Goal: Transaction & Acquisition: Purchase product/service

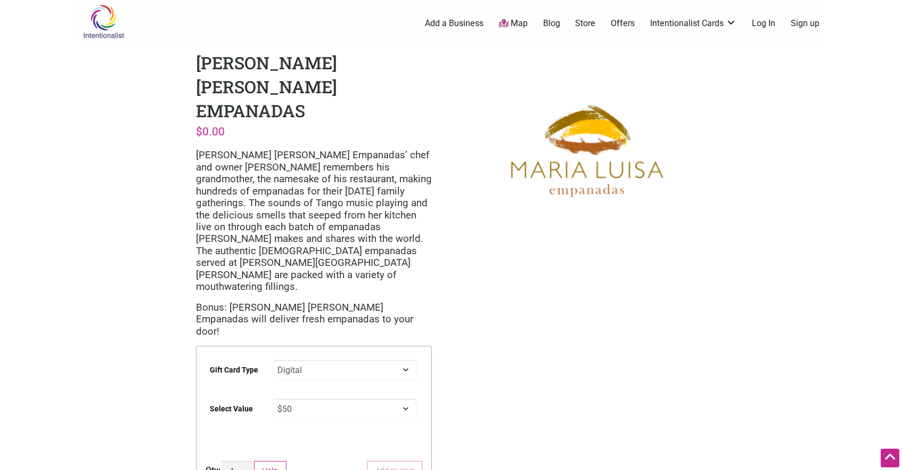
select select "Digital"
select select "$50"
click at [273, 360] on select "Choose an option Digital" at bounding box center [345, 370] width 145 height 21
select select "Digital"
click at [273, 398] on select "Choose an option $25 $50 $100 $200 $500" at bounding box center [345, 408] width 145 height 21
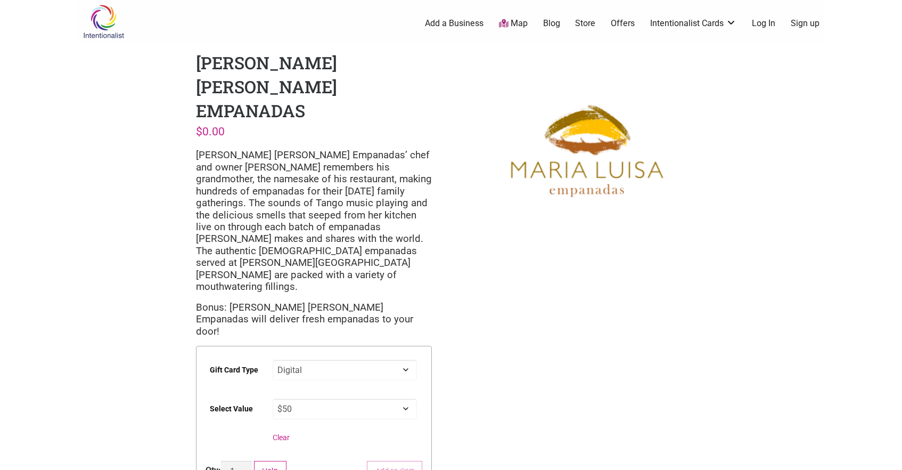
select select "$50"
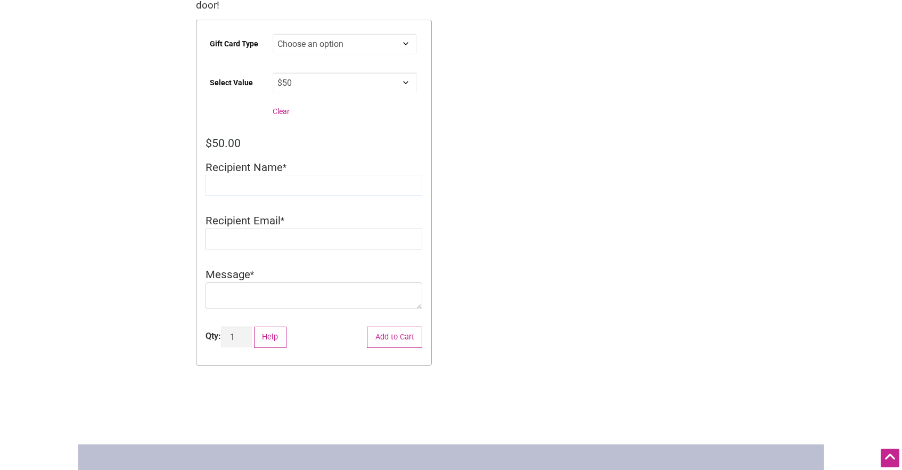
click at [250, 175] on input "Recipient Name" at bounding box center [314, 185] width 217 height 21
type input "[PERSON_NAME]"
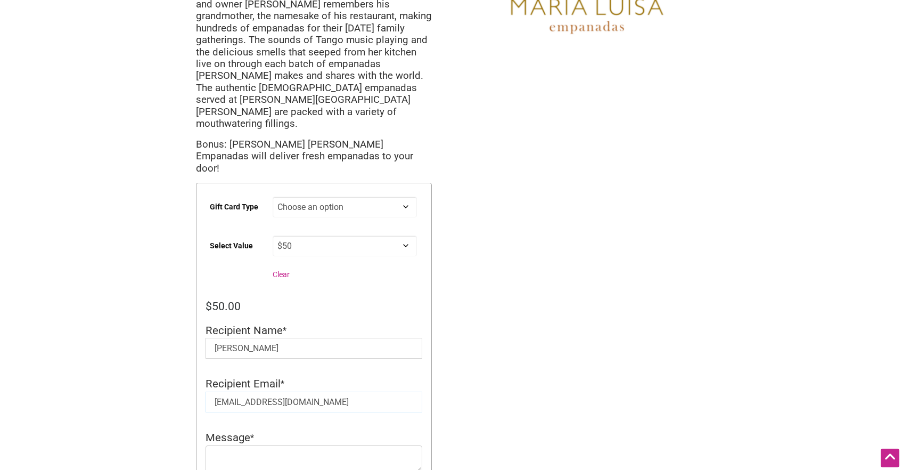
type input "[EMAIL_ADDRESS][DOMAIN_NAME]"
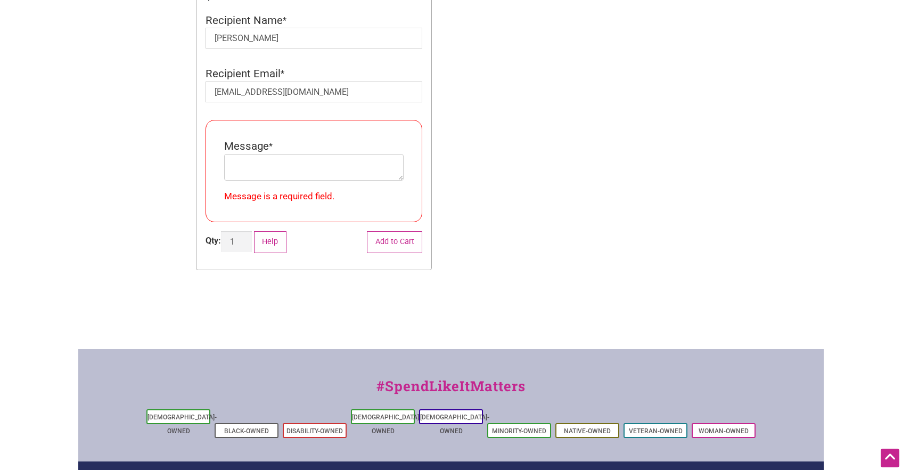
scroll to position [483, 0]
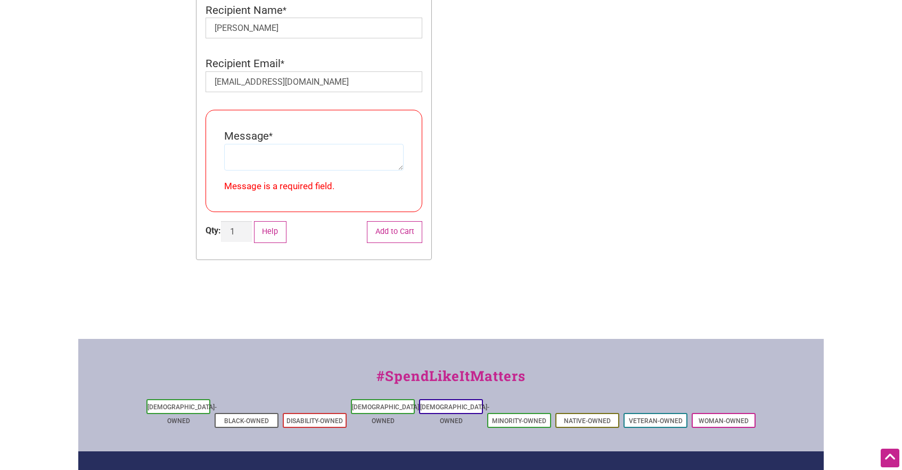
click at [299, 144] on textarea "Message" at bounding box center [314, 157] width 180 height 27
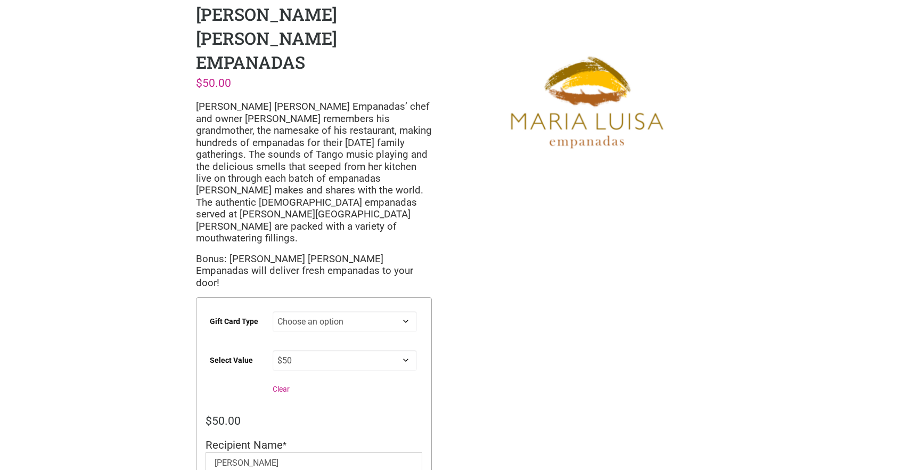
scroll to position [375, 0]
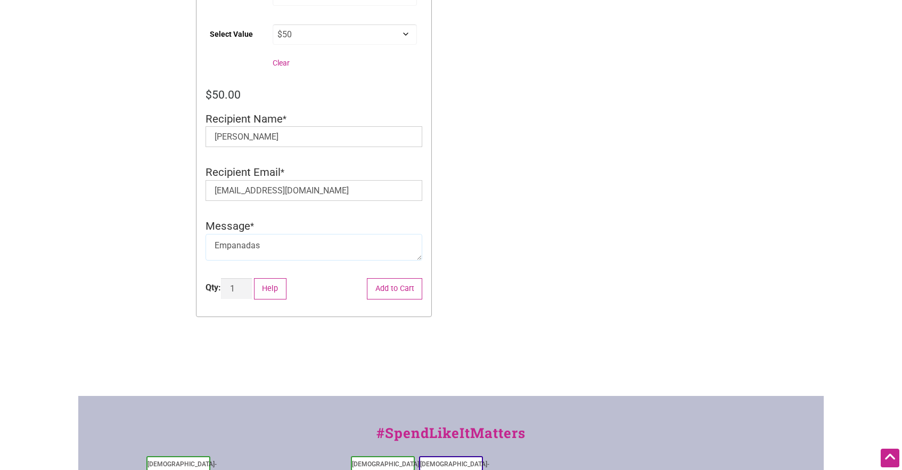
click at [365, 234] on textarea "Empanadas" at bounding box center [314, 247] width 217 height 27
type textarea "Empanadas"
click at [388, 278] on button "Add to Cart" at bounding box center [394, 289] width 55 height 22
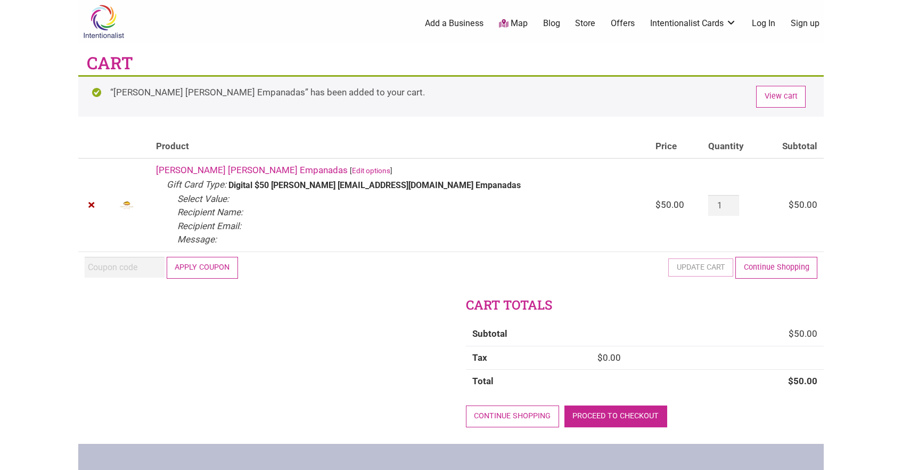
click at [613, 416] on link "Proceed to checkout" at bounding box center [616, 416] width 103 height 22
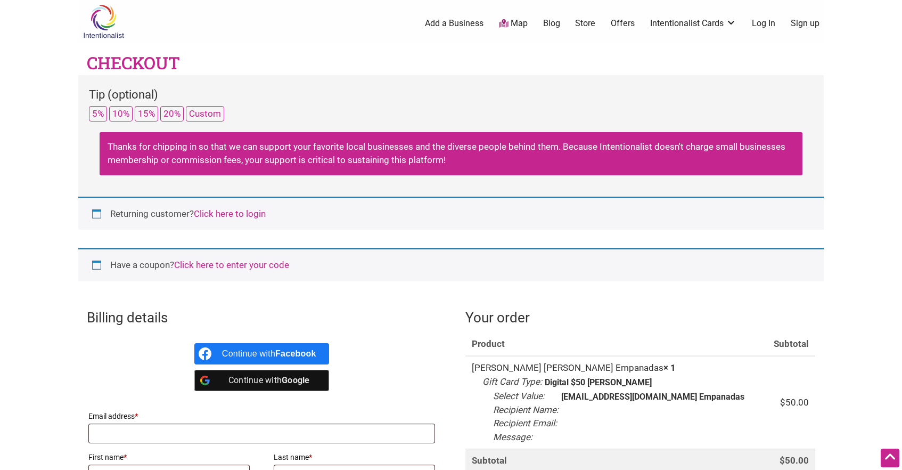
select select "WA"
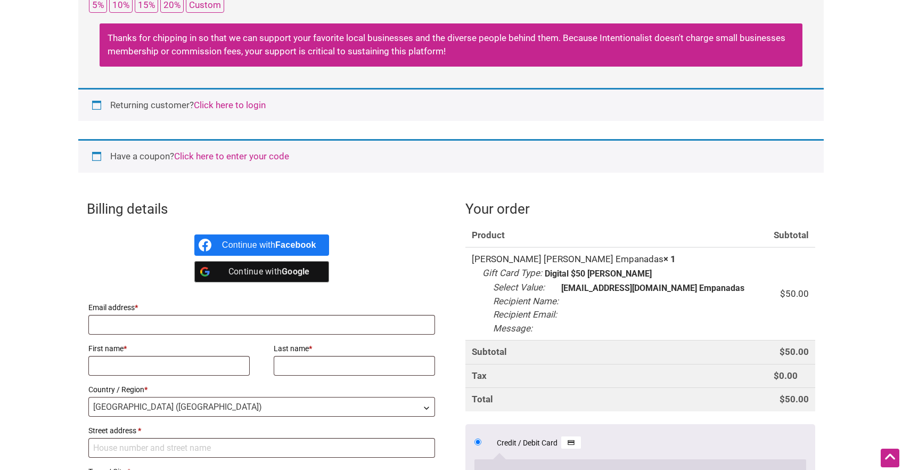
click at [216, 155] on link "Click here to enter your code" at bounding box center [231, 156] width 115 height 11
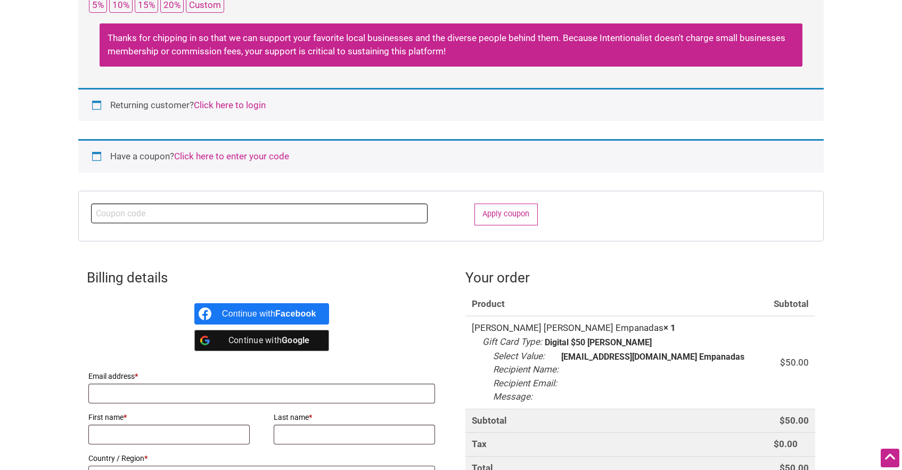
paste input "2025JUNTOS"
type input "2025JUNTOS"
click at [499, 219] on button "Apply coupon" at bounding box center [506, 215] width 63 height 22
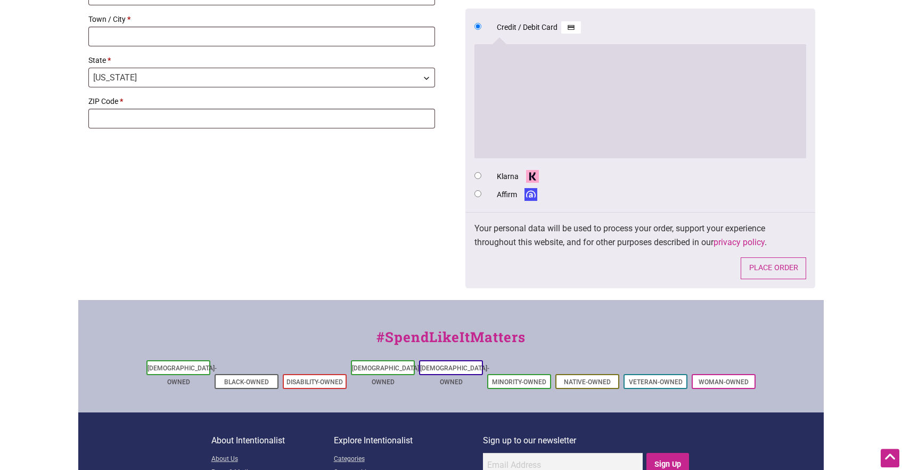
scroll to position [0, 0]
